Goal: Task Accomplishment & Management: Manage account settings

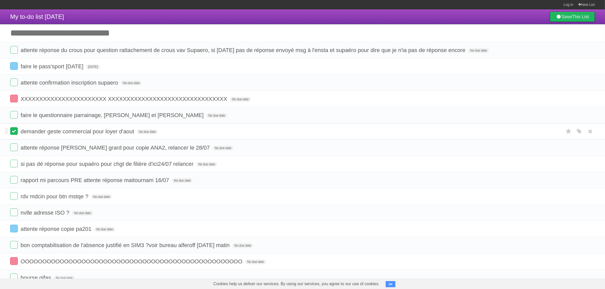
click at [17, 132] on label at bounding box center [14, 131] width 8 height 8
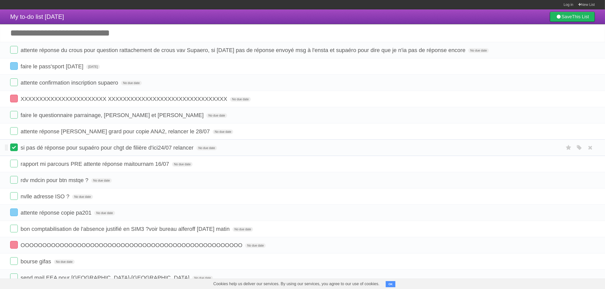
click at [17, 150] on label at bounding box center [14, 148] width 8 height 8
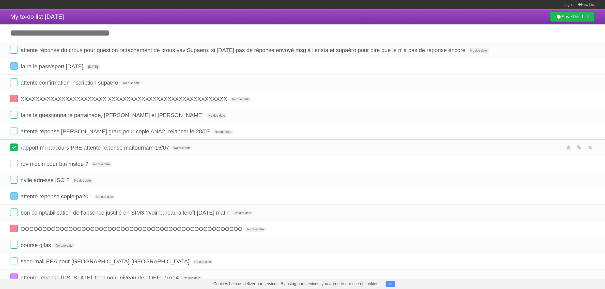
click at [17, 151] on label at bounding box center [14, 148] width 8 height 8
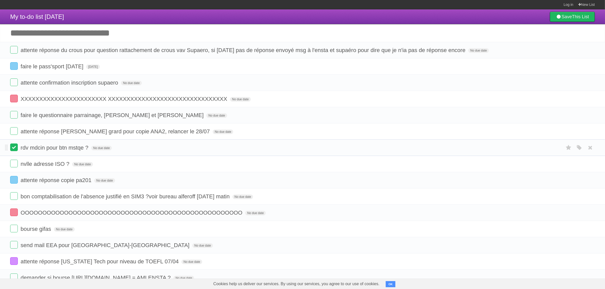
click at [15, 149] on label at bounding box center [14, 148] width 8 height 8
click at [14, 161] on label at bounding box center [14, 164] width 8 height 8
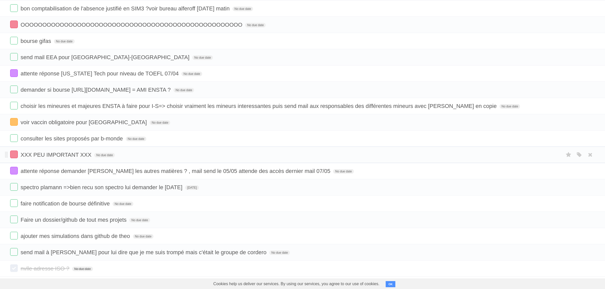
scroll to position [159, 0]
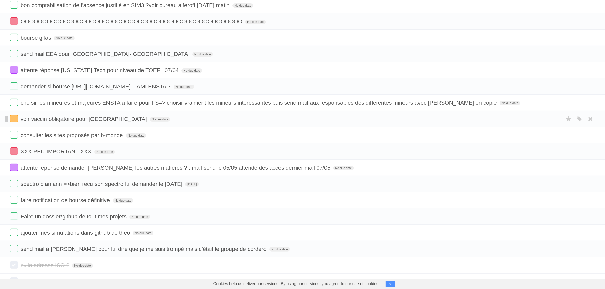
click at [18, 120] on form "voir vaccin obligatoire pour USA No due date White Red Blue Green Purple Orange" at bounding box center [302, 119] width 585 height 8
click at [15, 121] on label at bounding box center [14, 119] width 8 height 8
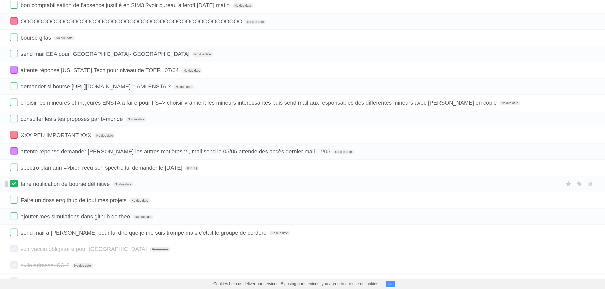
click at [14, 186] on label at bounding box center [14, 184] width 8 height 8
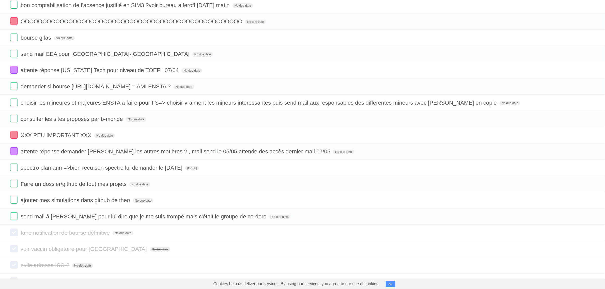
scroll to position [127, 0]
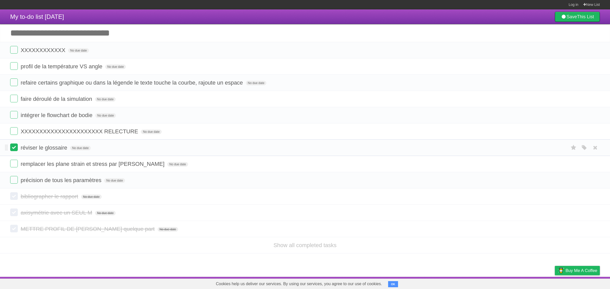
click at [16, 148] on label at bounding box center [14, 148] width 8 height 8
drag, startPoint x: 14, startPoint y: 163, endPoint x: 13, endPoint y: 174, distance: 11.0
click at [14, 163] on label at bounding box center [14, 164] width 8 height 8
click at [13, 181] on label at bounding box center [14, 180] width 8 height 8
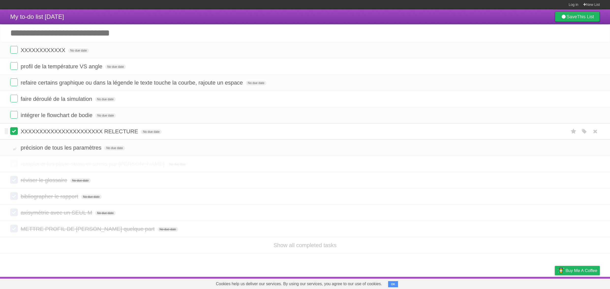
click at [14, 134] on label at bounding box center [14, 131] width 8 height 8
click at [11, 65] on label at bounding box center [14, 66] width 8 height 8
click at [12, 49] on label at bounding box center [14, 50] width 8 height 8
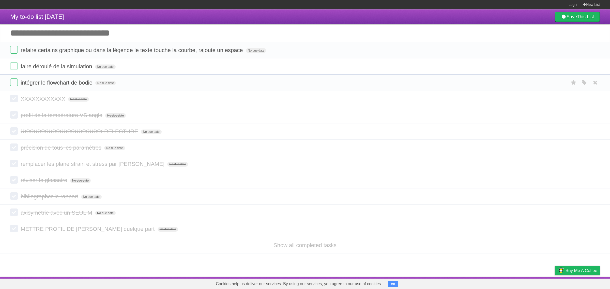
drag, startPoint x: 14, startPoint y: 83, endPoint x: 14, endPoint y: 78, distance: 5.3
click at [14, 83] on label at bounding box center [14, 83] width 8 height 8
click at [16, 65] on label at bounding box center [14, 66] width 8 height 8
click at [17, 52] on label at bounding box center [14, 50] width 8 height 8
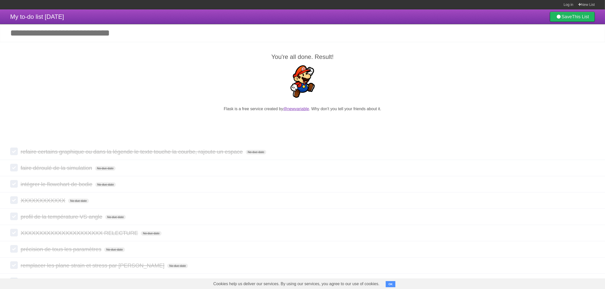
click at [293, 110] on link "@newvariable" at bounding box center [296, 109] width 26 height 4
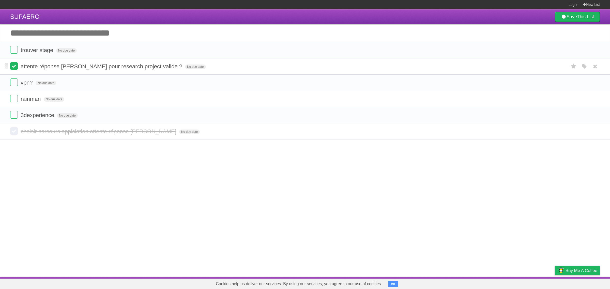
click at [15, 70] on label at bounding box center [14, 66] width 8 height 8
